Goal: Task Accomplishment & Management: Manage account settings

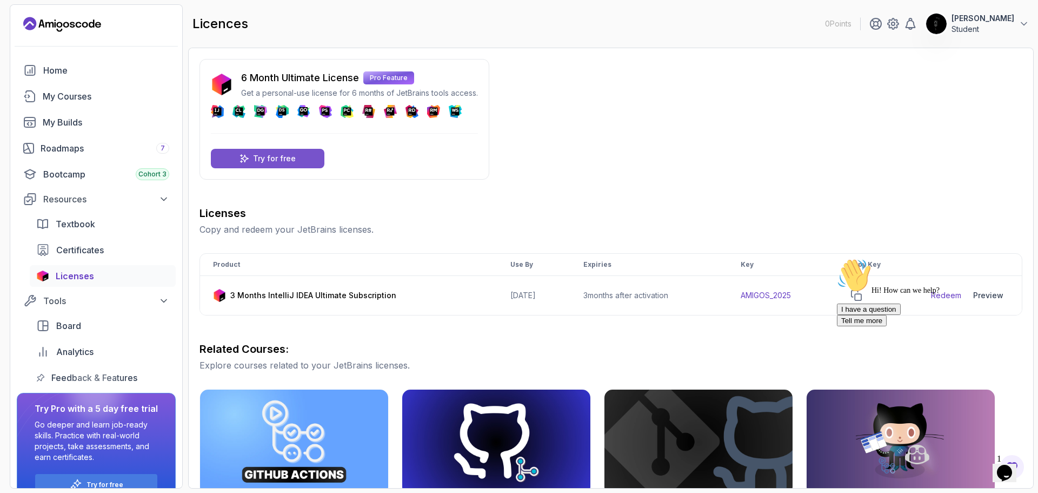
click at [270, 157] on p "Try for free" at bounding box center [274, 158] width 43 height 11
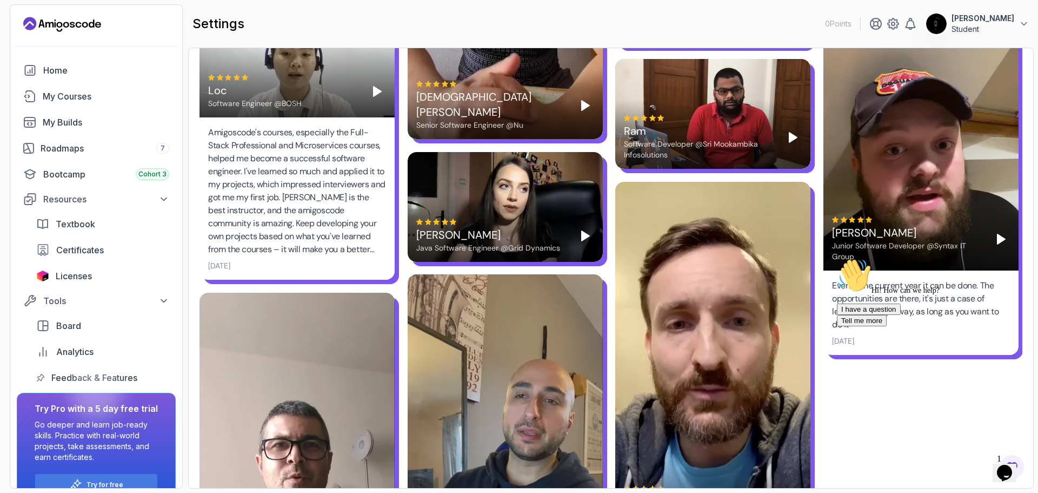
scroll to position [2615, 0]
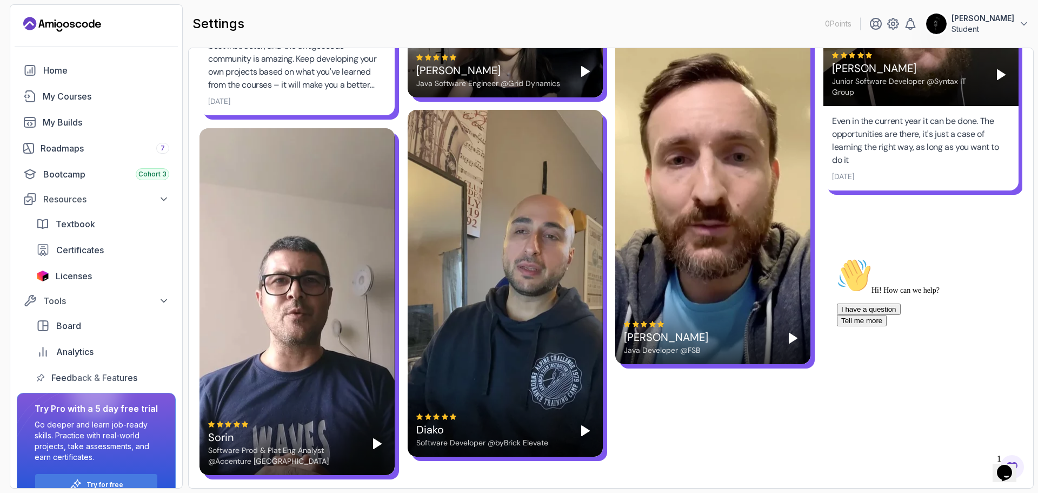
click at [1009, 464] on icon "$i18n('chat', 'chat_widget')" at bounding box center [1004, 472] width 15 height 16
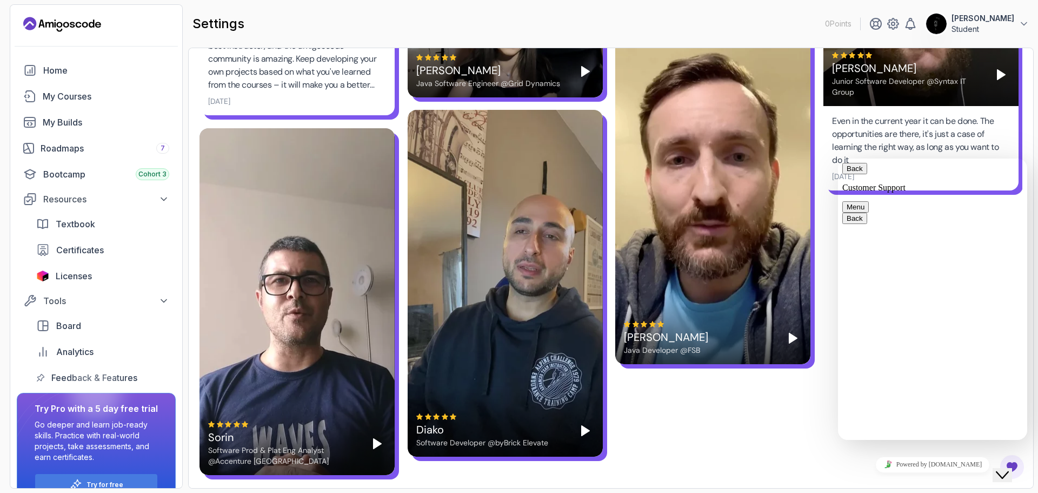
click at [1005, 468] on icon "Close Chat This icon closes the chat window." at bounding box center [1002, 474] width 13 height 13
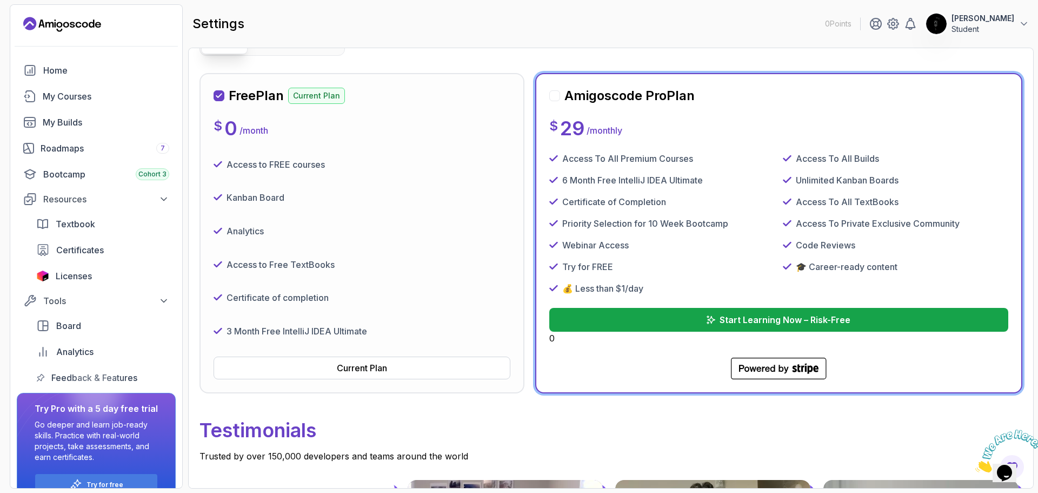
scroll to position [108, 0]
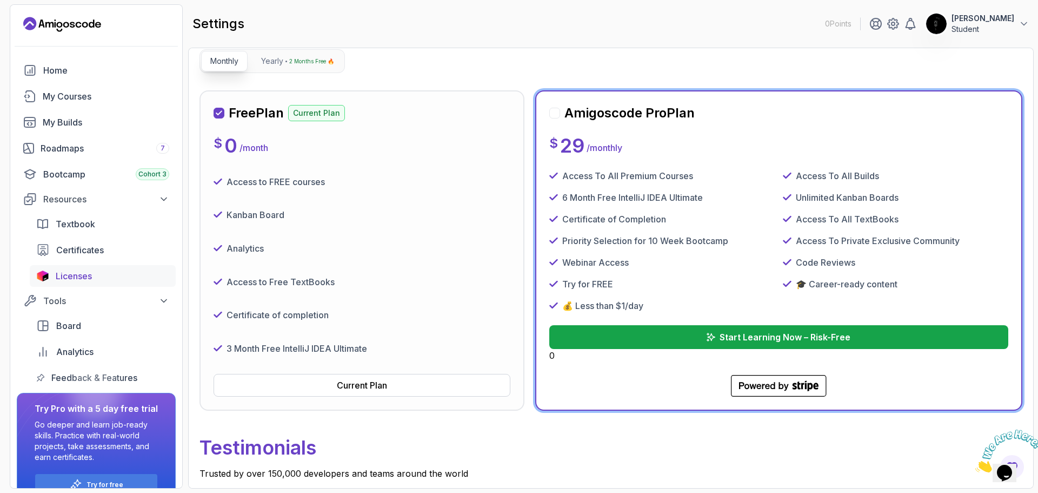
click at [78, 270] on span "Licenses" at bounding box center [74, 275] width 36 height 13
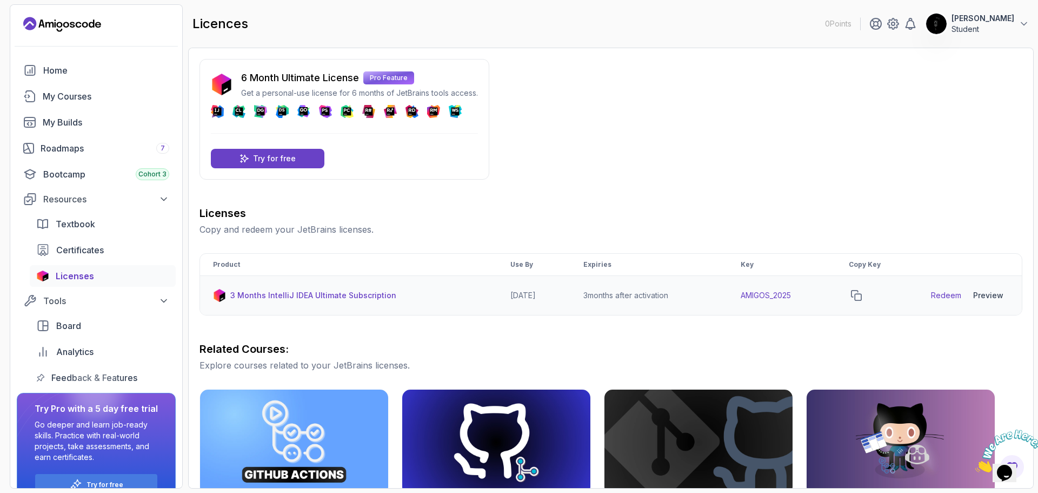
click at [946, 295] on link "Redeem" at bounding box center [946, 295] width 30 height 11
click at [861, 294] on icon "copy-button" at bounding box center [857, 295] width 10 height 10
